Goal: Task Accomplishment & Management: Use online tool/utility

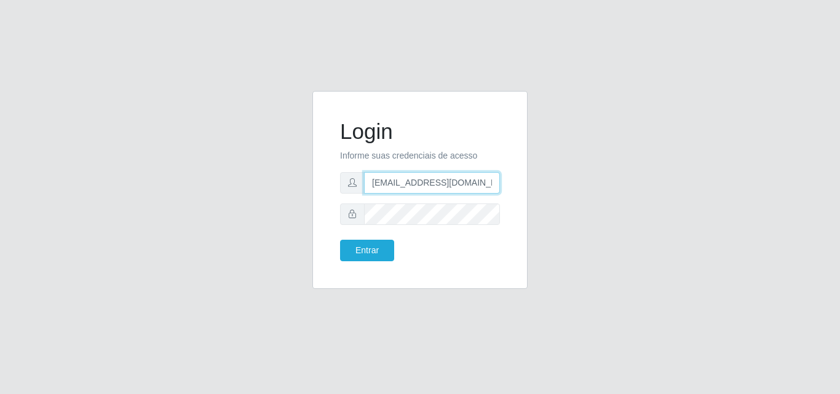
click at [405, 183] on input "[EMAIL_ADDRESS][DOMAIN_NAME]" at bounding box center [432, 183] width 136 height 22
type input "[EMAIL_ADDRESS][DOMAIN_NAME]"
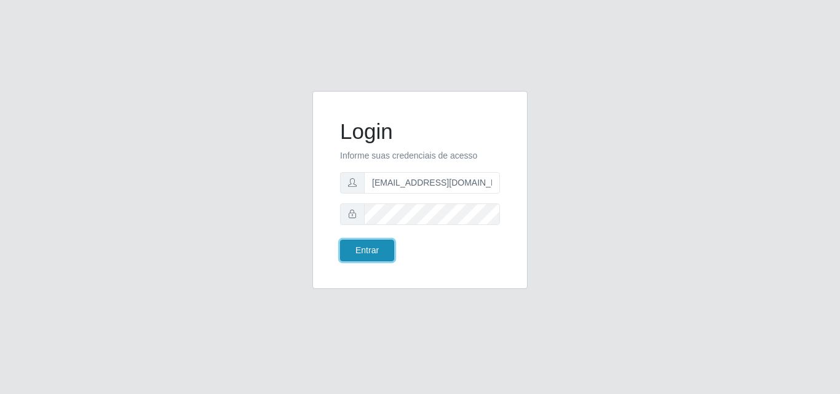
click at [360, 257] on button "Entrar" at bounding box center [367, 251] width 54 height 22
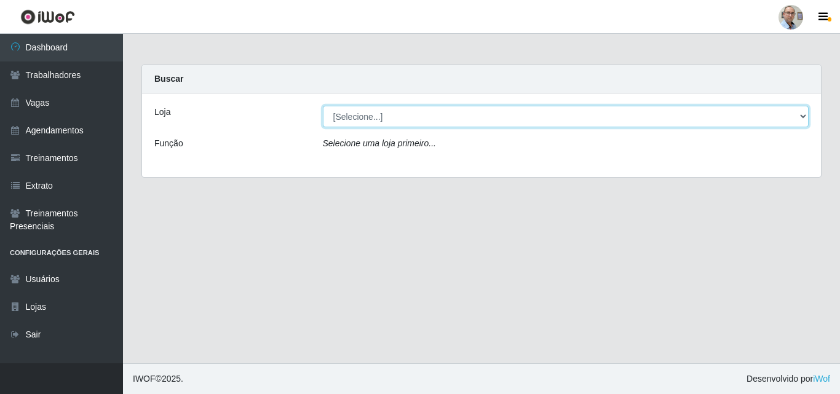
click at [403, 117] on select "[Selecione...] Mar Vermelho - Loja 04" at bounding box center [566, 117] width 486 height 22
select select "251"
click at [323, 106] on select "[Selecione...] Mar Vermelho - Loja 04" at bounding box center [566, 117] width 486 height 22
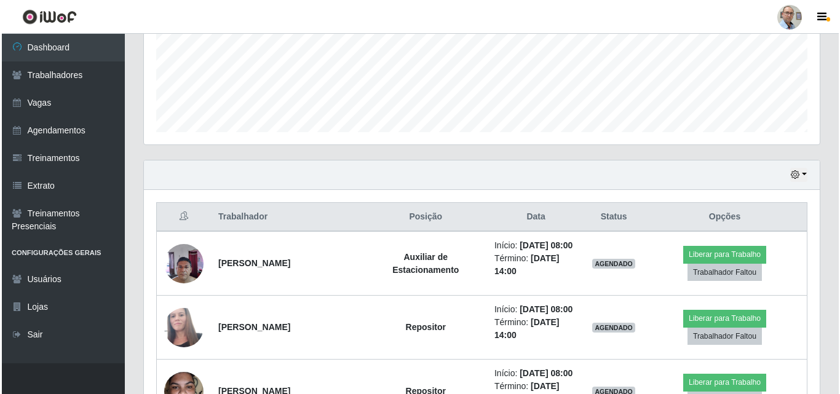
scroll to position [430, 0]
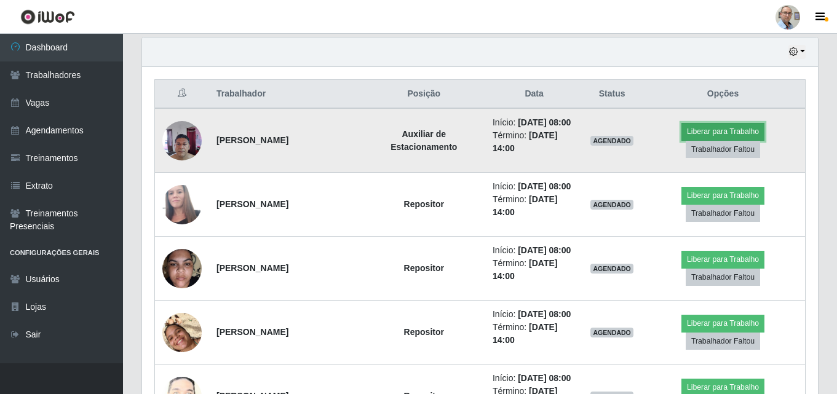
click at [722, 135] on button "Liberar para Trabalho" at bounding box center [722, 131] width 83 height 17
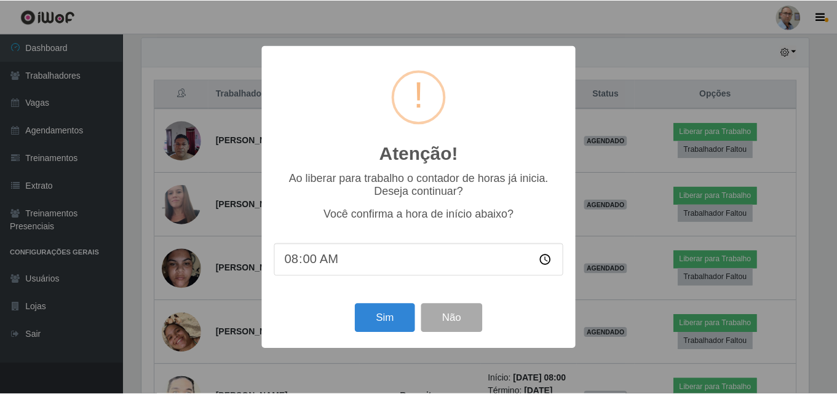
scroll to position [255, 669]
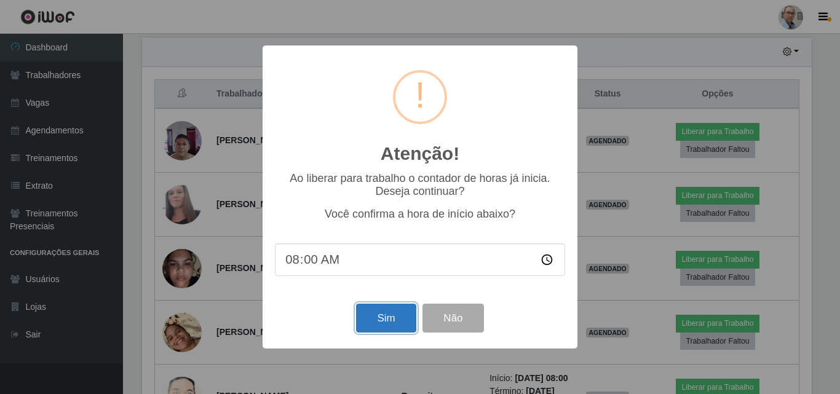
click at [395, 321] on button "Sim" at bounding box center [386, 318] width 60 height 29
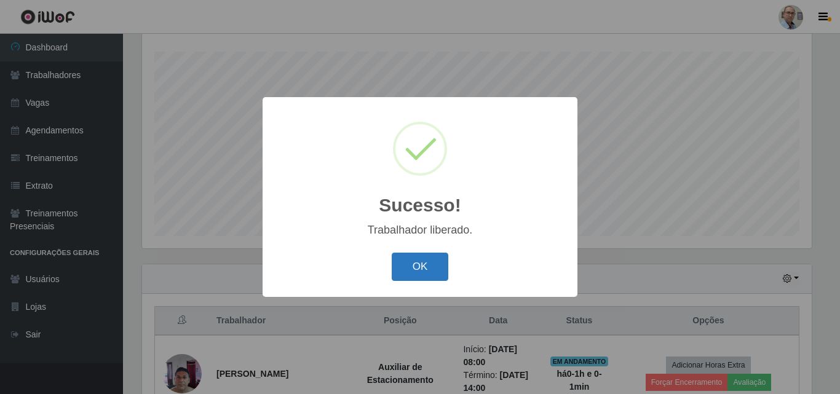
click at [395, 259] on button "OK" at bounding box center [420, 267] width 57 height 29
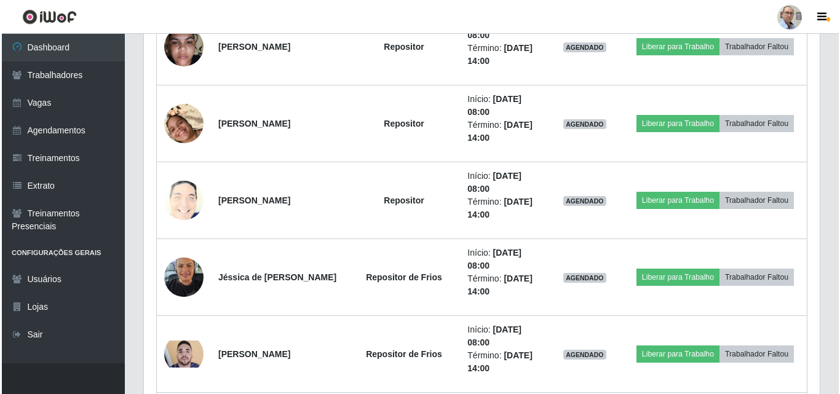
scroll to position [695, 0]
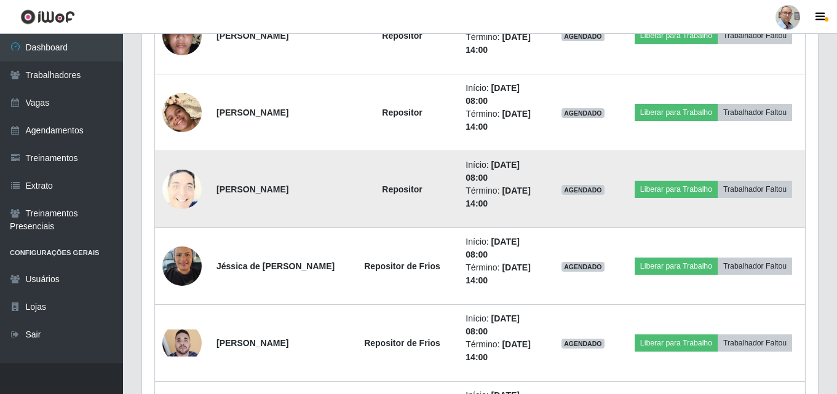
click at [191, 195] on img at bounding box center [181, 189] width 39 height 49
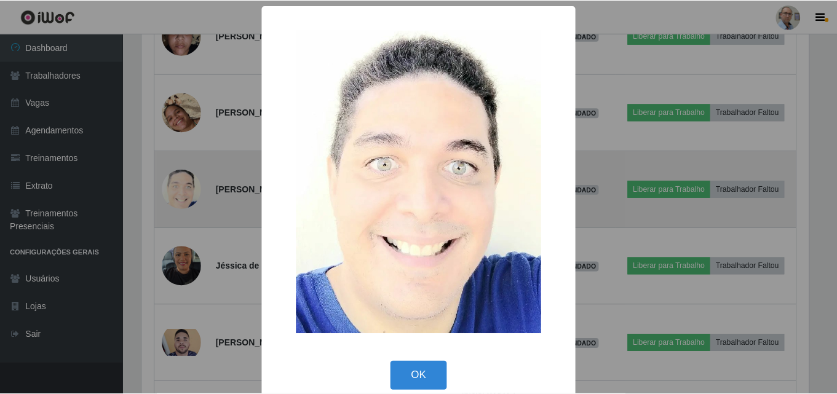
scroll to position [255, 669]
click at [191, 195] on div "× OK Cancel" at bounding box center [420, 197] width 840 height 394
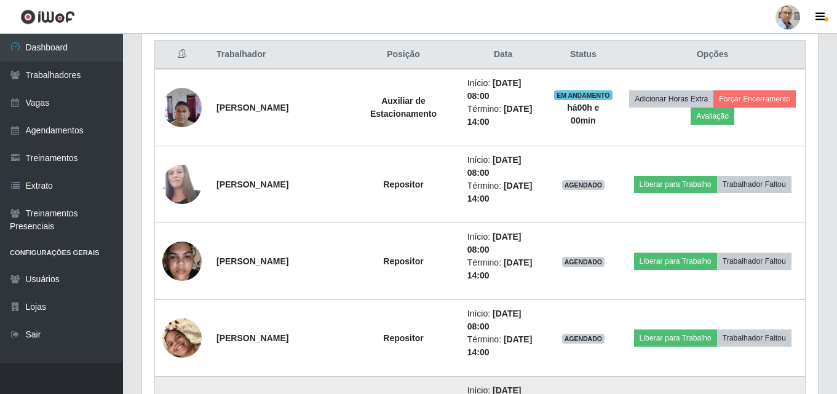
scroll to position [465, 0]
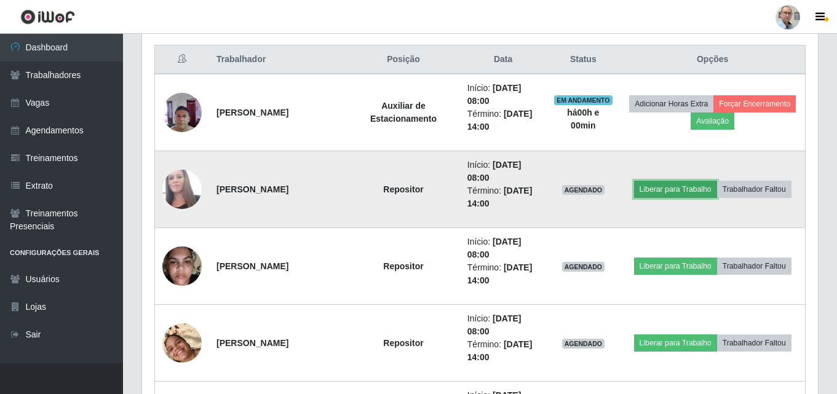
click at [677, 186] on button "Liberar para Trabalho" at bounding box center [675, 189] width 83 height 17
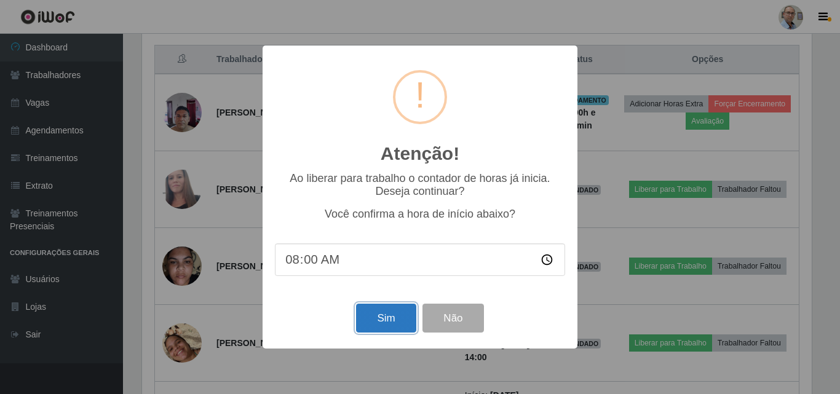
click at [400, 320] on button "Sim" at bounding box center [386, 318] width 60 height 29
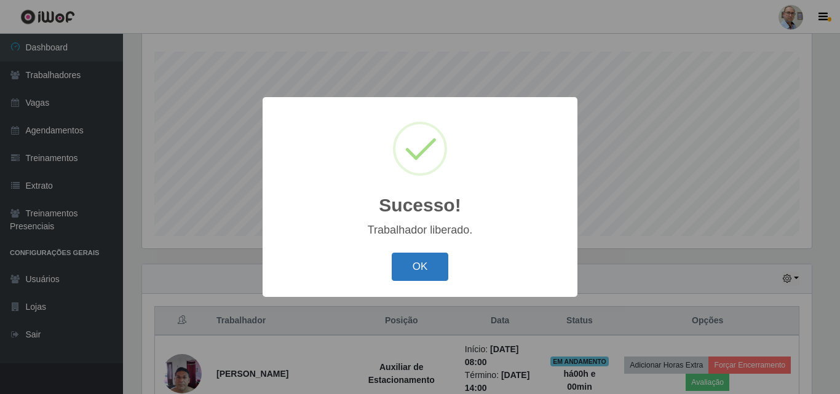
click at [412, 257] on button "OK" at bounding box center [420, 267] width 57 height 29
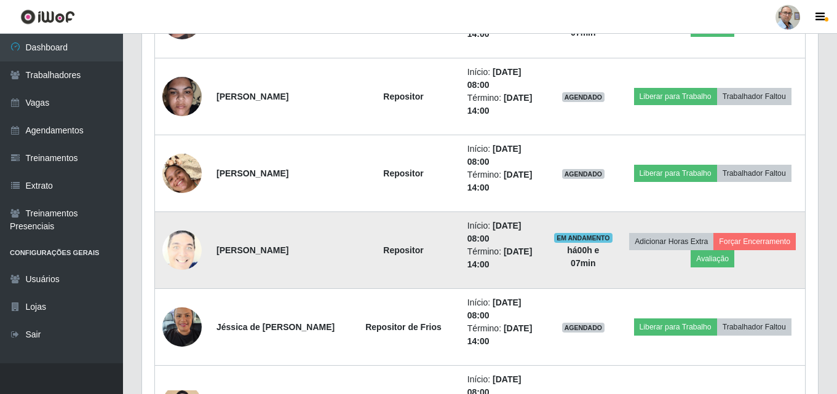
scroll to position [634, 0]
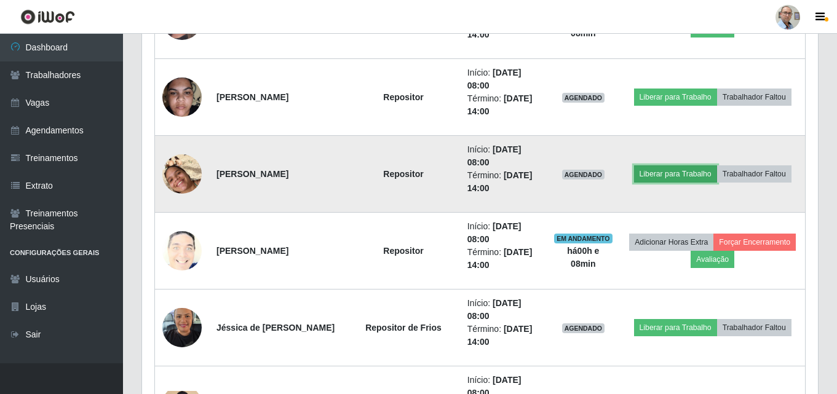
click at [672, 175] on button "Liberar para Trabalho" at bounding box center [675, 173] width 83 height 17
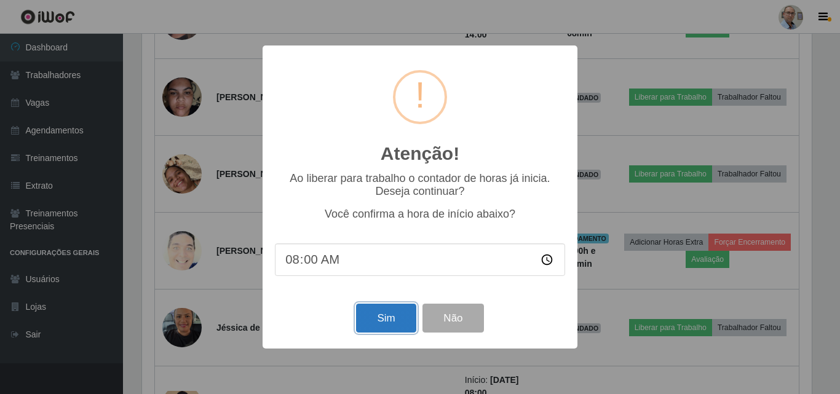
click at [379, 320] on button "Sim" at bounding box center [386, 318] width 60 height 29
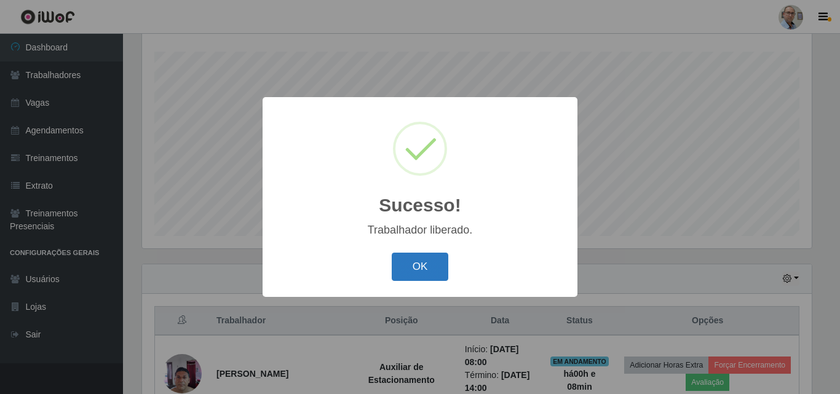
click at [398, 258] on button "OK" at bounding box center [420, 267] width 57 height 29
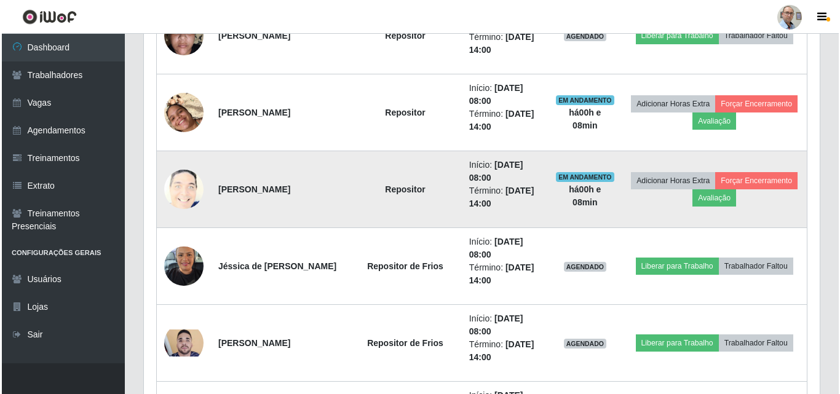
scroll to position [634, 0]
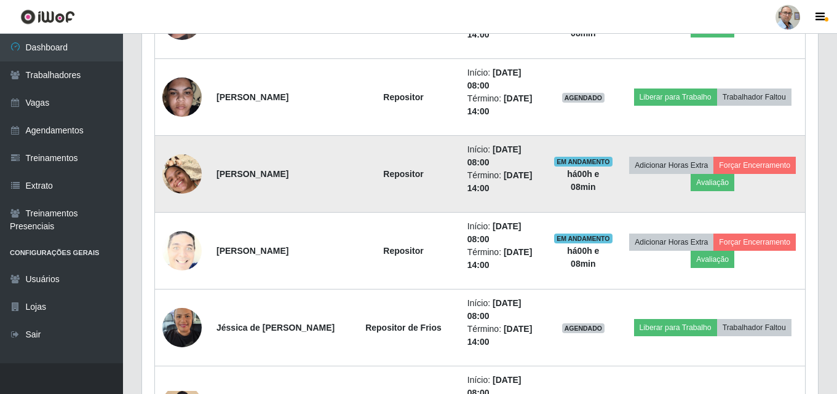
click at [187, 173] on img at bounding box center [181, 174] width 39 height 70
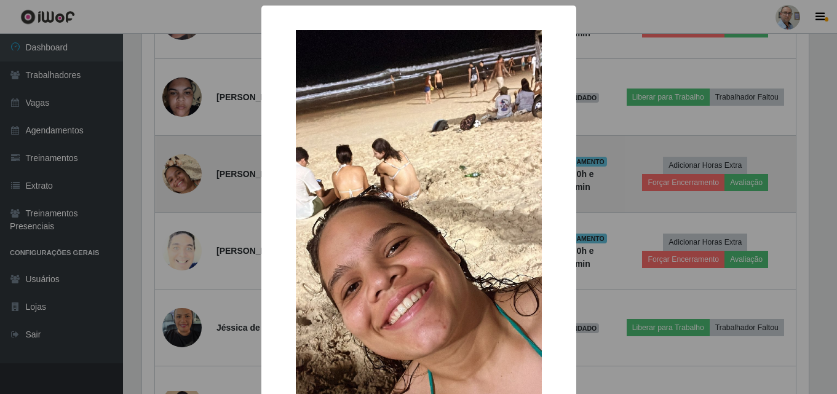
scroll to position [255, 669]
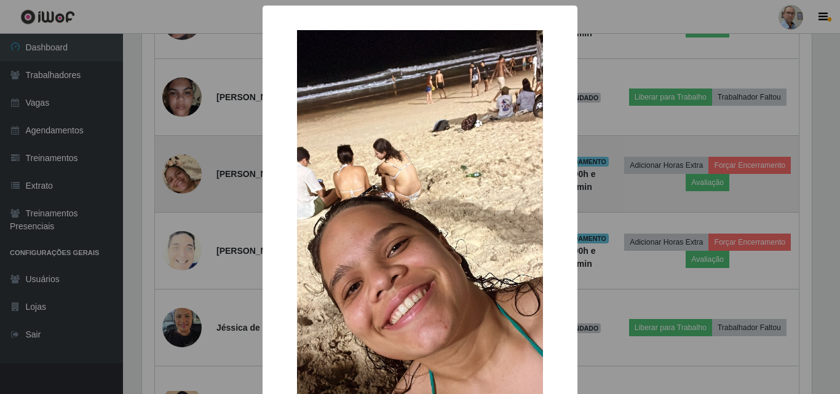
click at [187, 173] on div "× OK Cancel" at bounding box center [420, 197] width 840 height 394
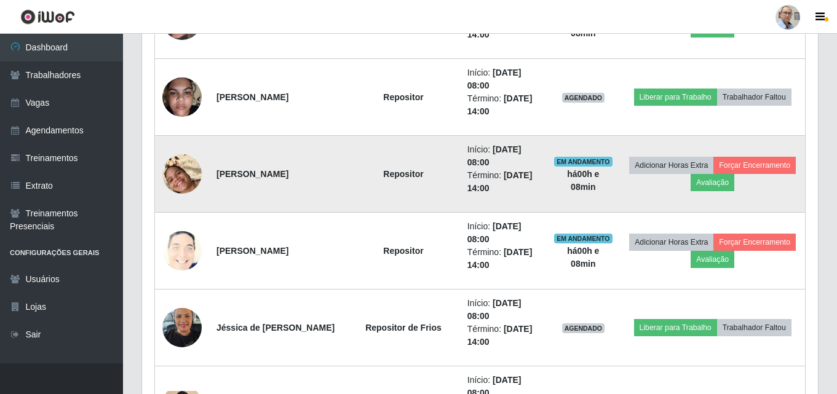
scroll to position [255, 675]
